Goal: Information Seeking & Learning: Learn about a topic

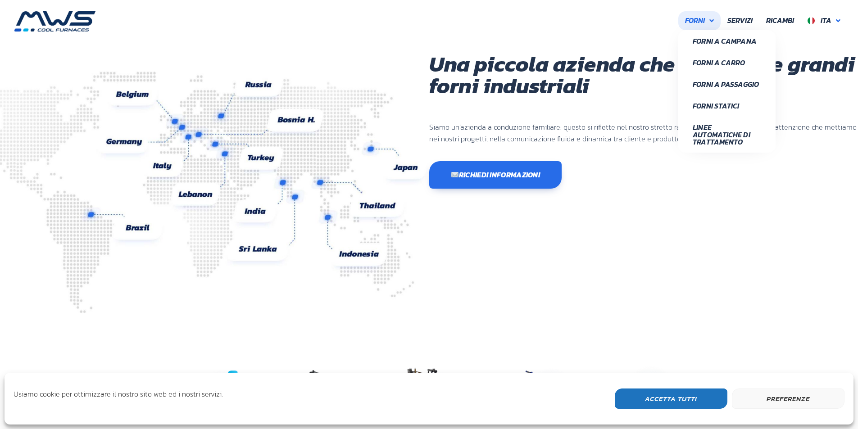
click at [703, 21] on span "Forni" at bounding box center [695, 21] width 20 height 12
click at [738, 39] on span "Forni a Campana" at bounding box center [727, 40] width 68 height 7
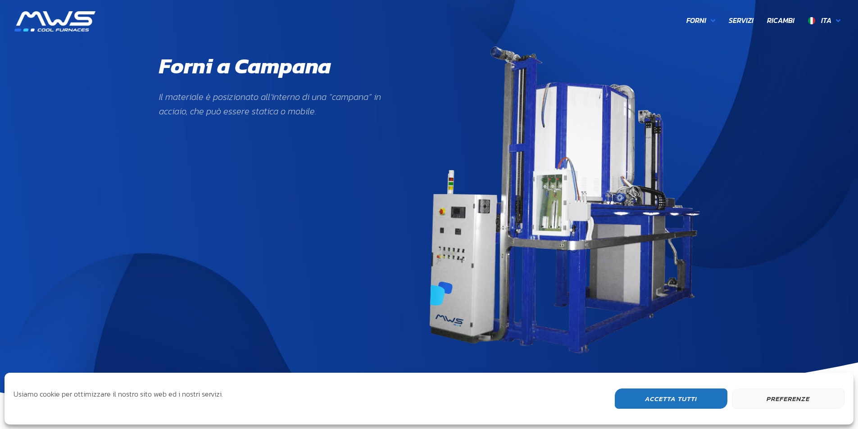
scroll to position [420, 0]
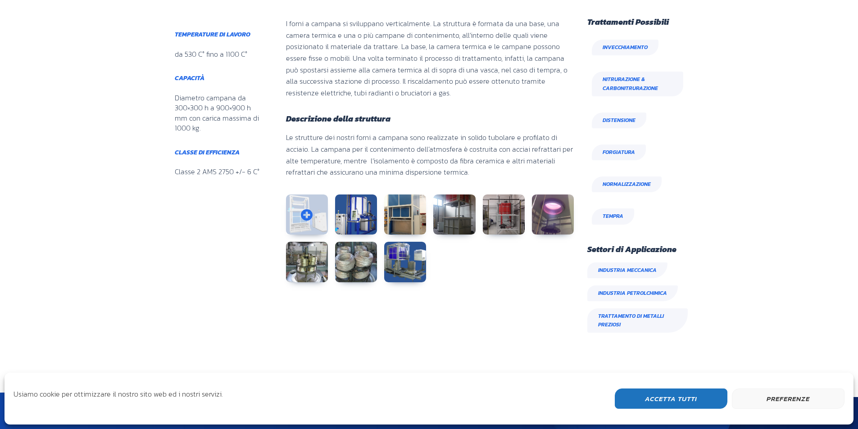
click at [300, 210] on link at bounding box center [307, 215] width 42 height 41
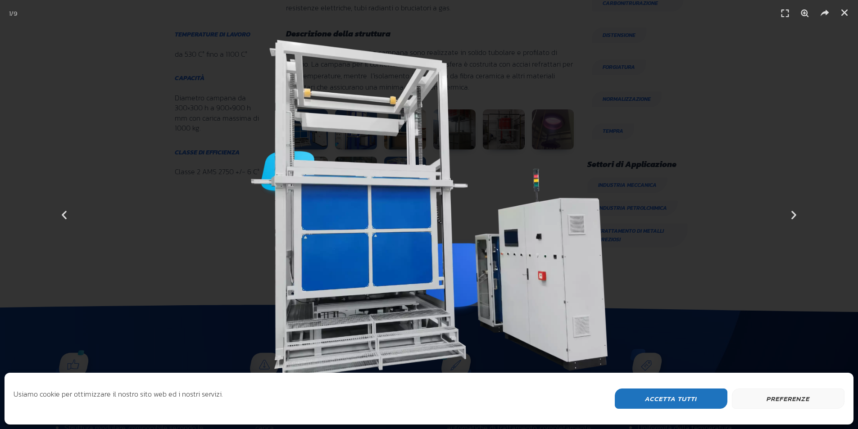
scroll to position [525, 0]
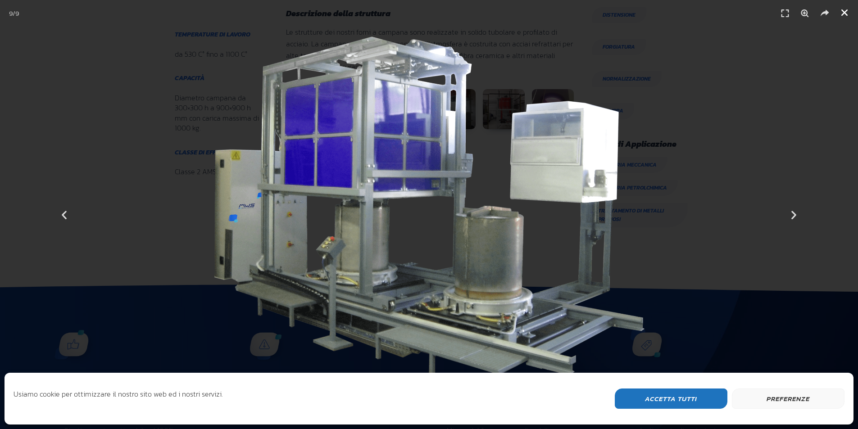
click at [845, 13] on icon "Chiudi (Esc)" at bounding box center [844, 12] width 9 height 9
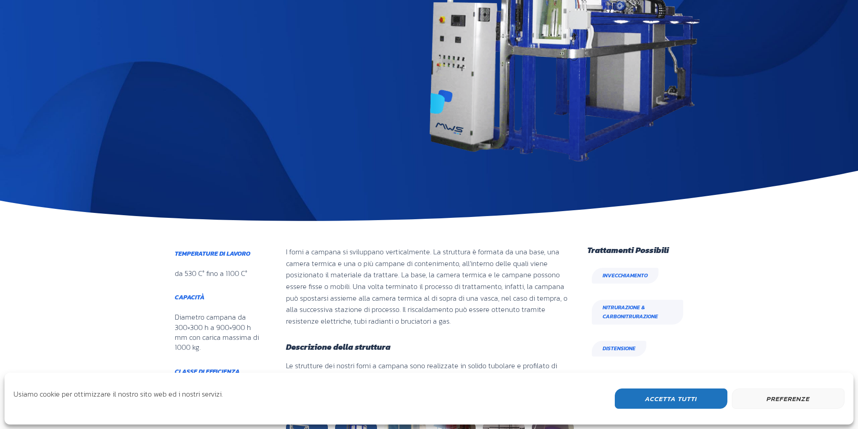
scroll to position [0, 0]
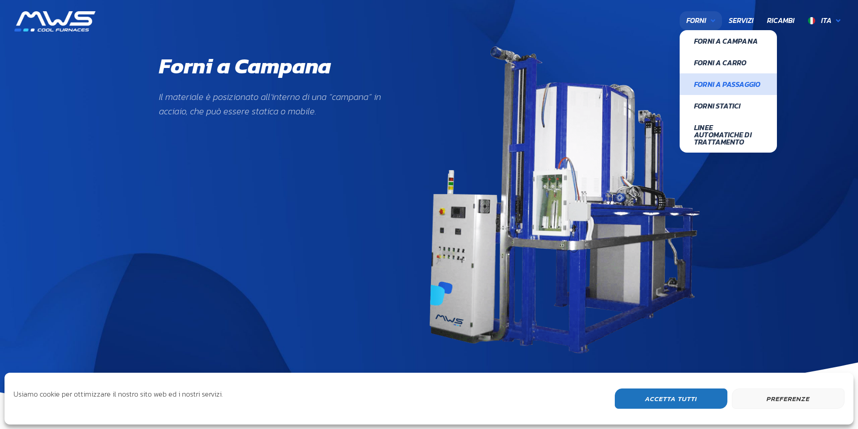
click at [706, 88] on span "Forni a Passaggio" at bounding box center [728, 84] width 68 height 7
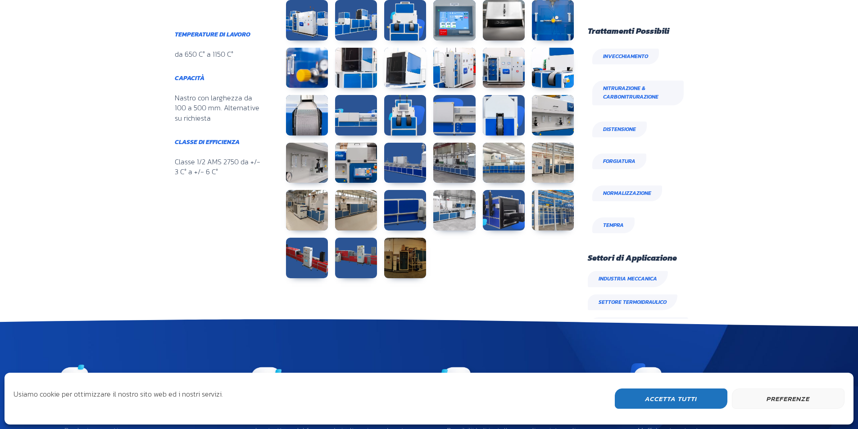
scroll to position [403, 109]
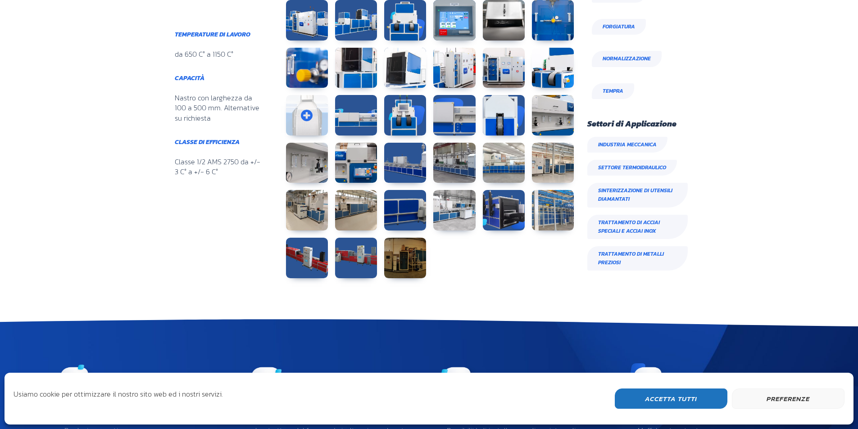
click at [310, 104] on link at bounding box center [307, 115] width 42 height 41
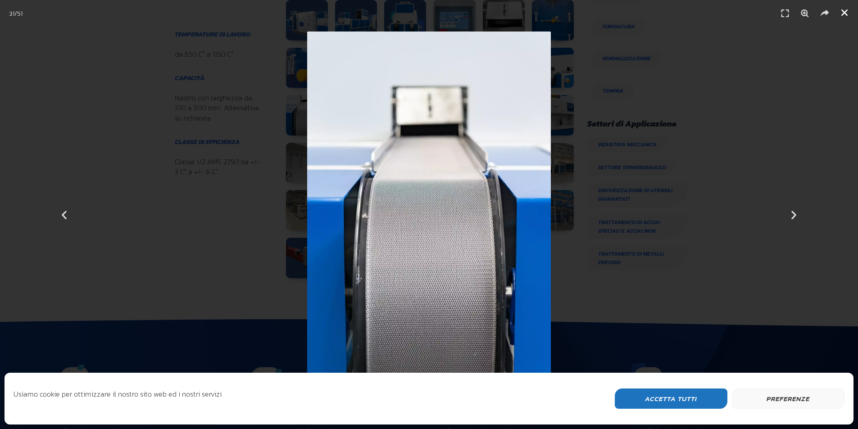
click at [843, 11] on icon "Chiudi (Esc)" at bounding box center [844, 12] width 9 height 9
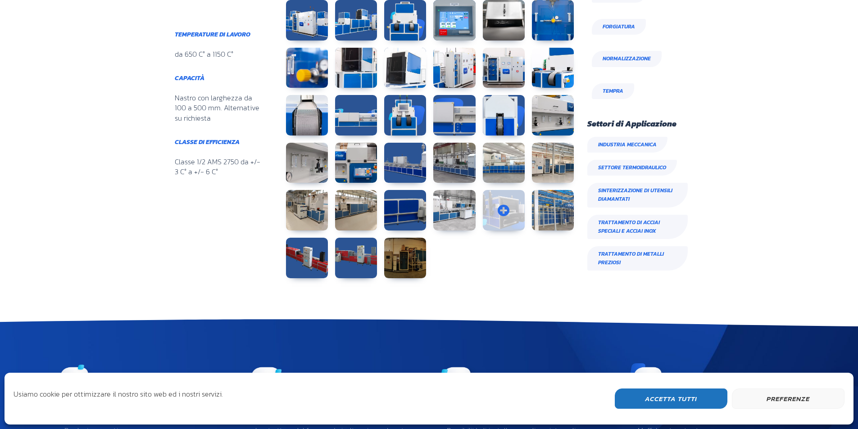
click at [501, 206] on link at bounding box center [504, 210] width 42 height 41
